Goal: Transaction & Acquisition: Obtain resource

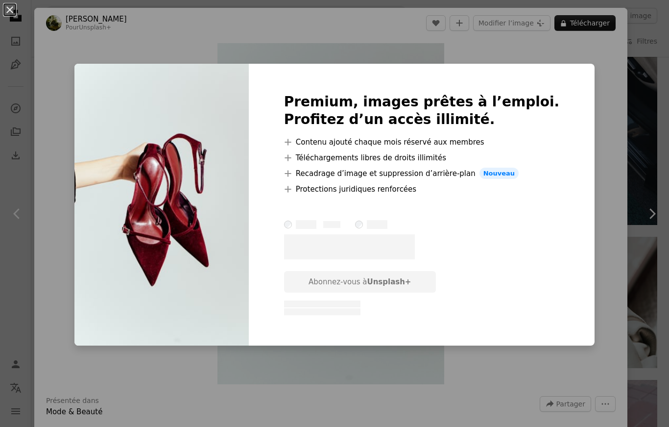
scroll to position [0, 999]
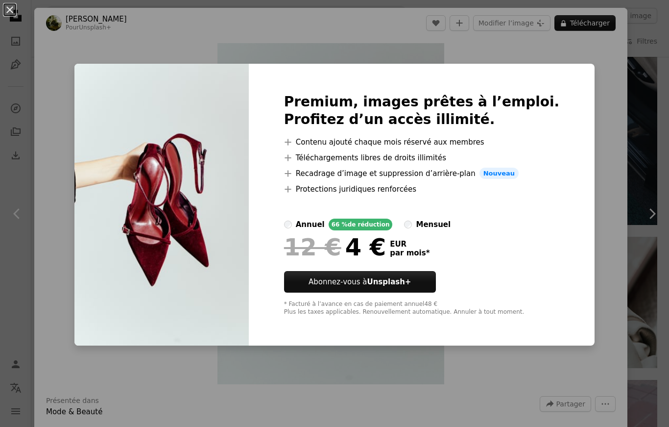
click at [593, 207] on div "An X shape Premium, images prêtes à l’emploi. Profitez d’un accès illimité. A p…" at bounding box center [334, 213] width 669 height 427
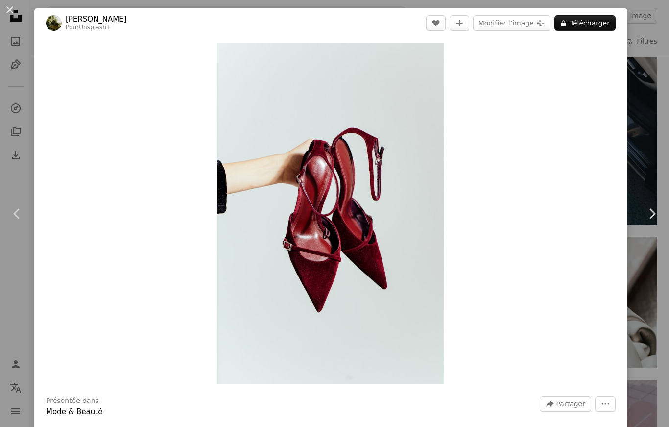
scroll to position [0, 0]
click at [15, 11] on button "An X shape" at bounding box center [10, 10] width 12 height 12
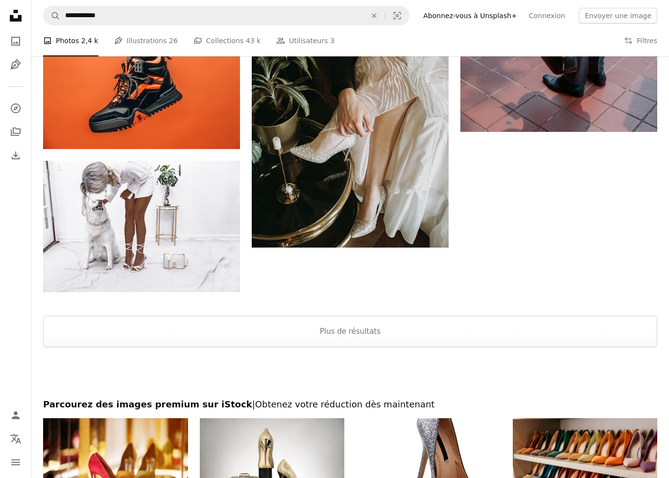
scroll to position [1577, 0]
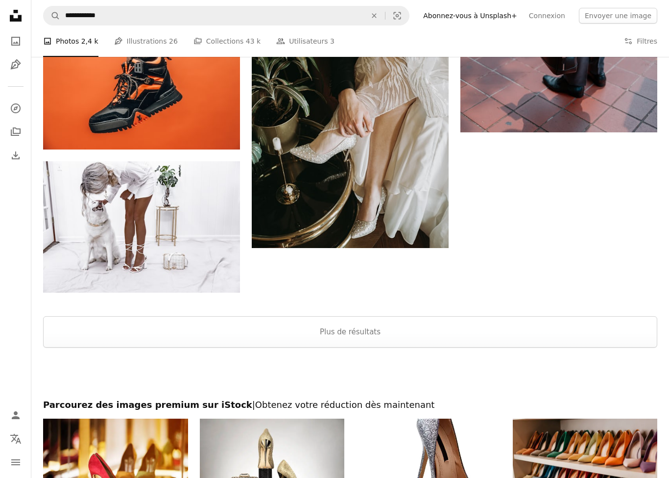
click at [446, 325] on button "Plus de résultats" at bounding box center [350, 331] width 614 height 31
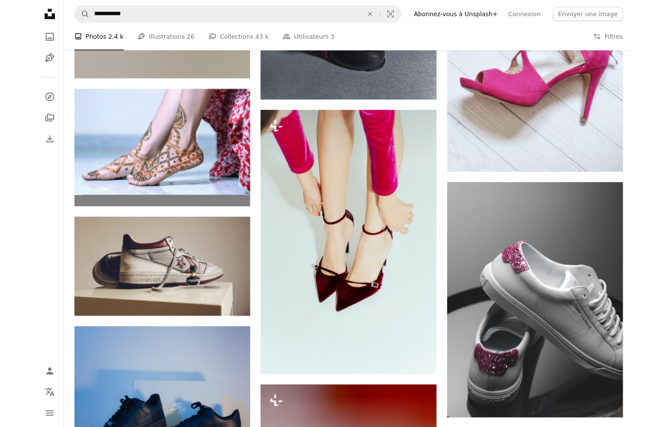
scroll to position [6524, 0]
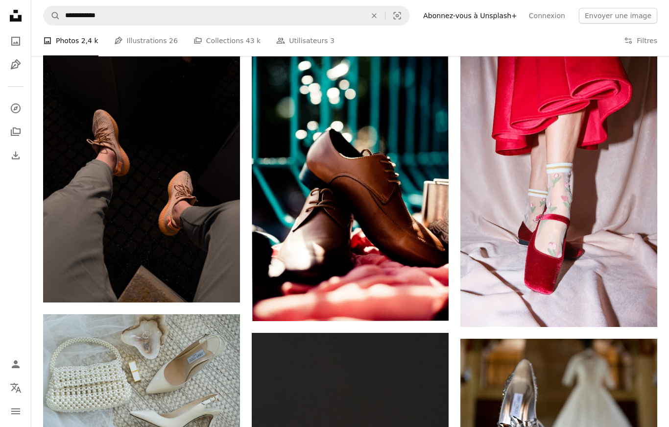
click at [649, 36] on button "Filters Filtres" at bounding box center [640, 40] width 33 height 31
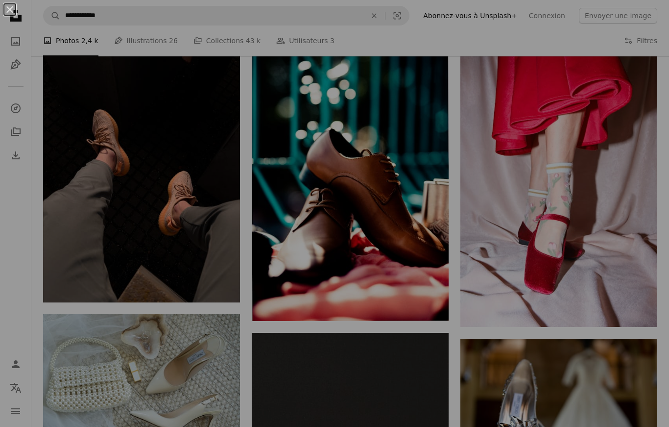
scroll to position [5318, 0]
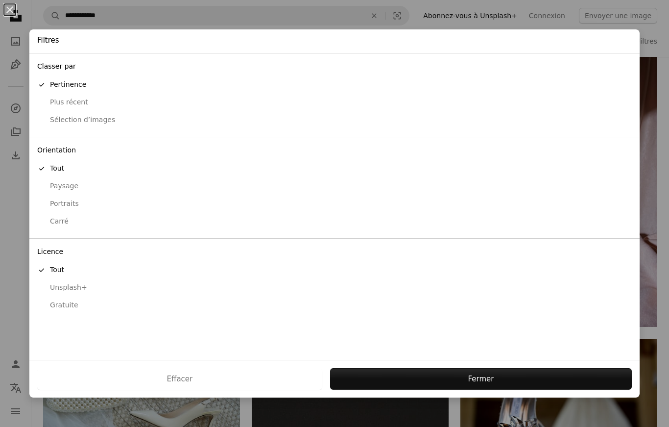
click at [80, 300] on div "Gratuite" at bounding box center [334, 305] width 595 height 10
click at [489, 389] on button "Appliquer" at bounding box center [478, 379] width 307 height 22
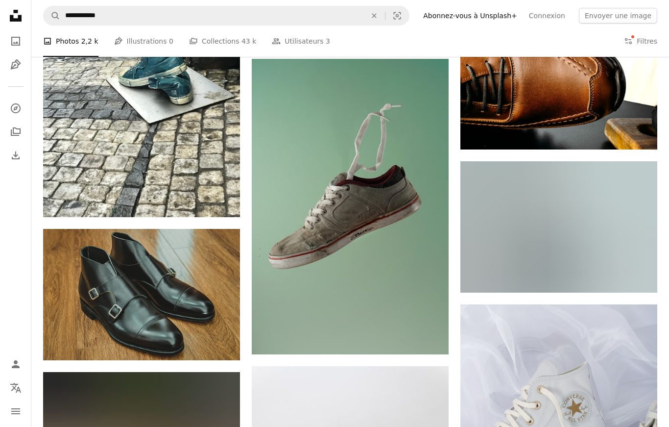
scroll to position [20287, 0]
